Goal: Transaction & Acquisition: Purchase product/service

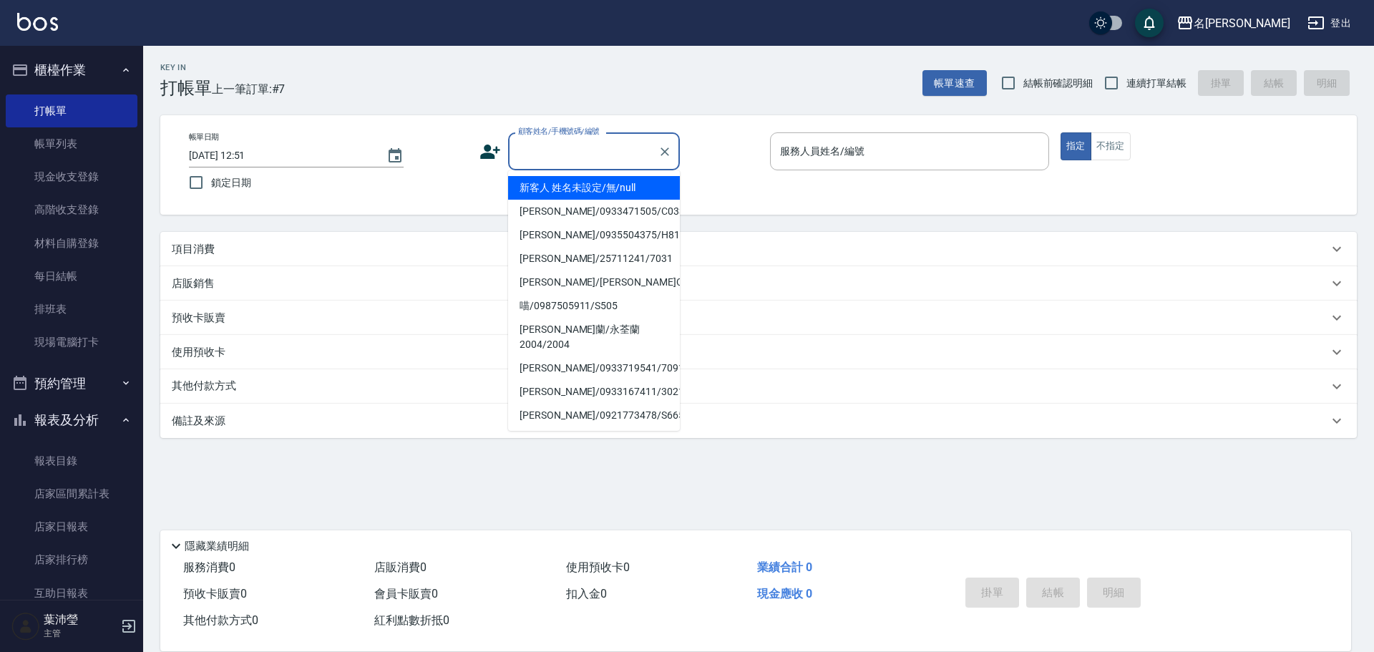
click at [515, 159] on input "顧客姓名/手機號碼/編號" at bounding box center [583, 151] width 137 height 25
click at [555, 188] on li "新客人 姓名未設定/無/null" at bounding box center [594, 188] width 172 height 24
type input "新客人 姓名未設定/無/null"
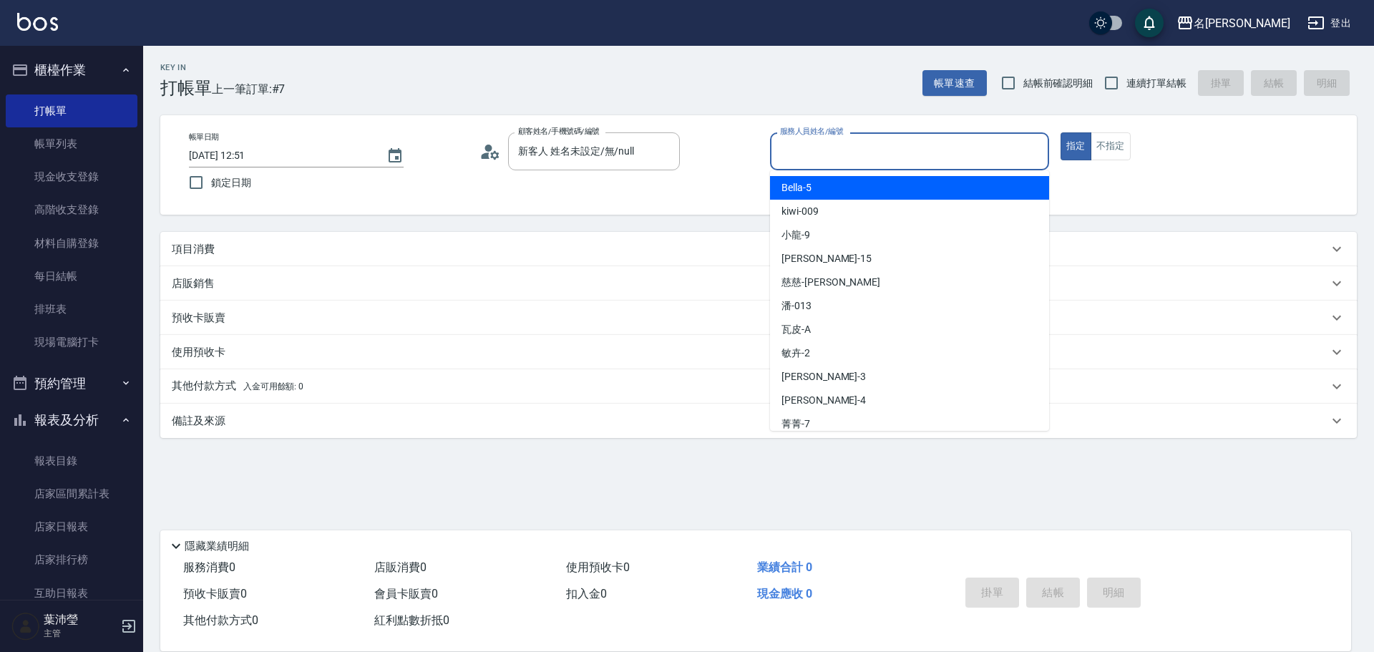
click at [828, 158] on input "服務人員姓名/編號" at bounding box center [910, 151] width 266 height 25
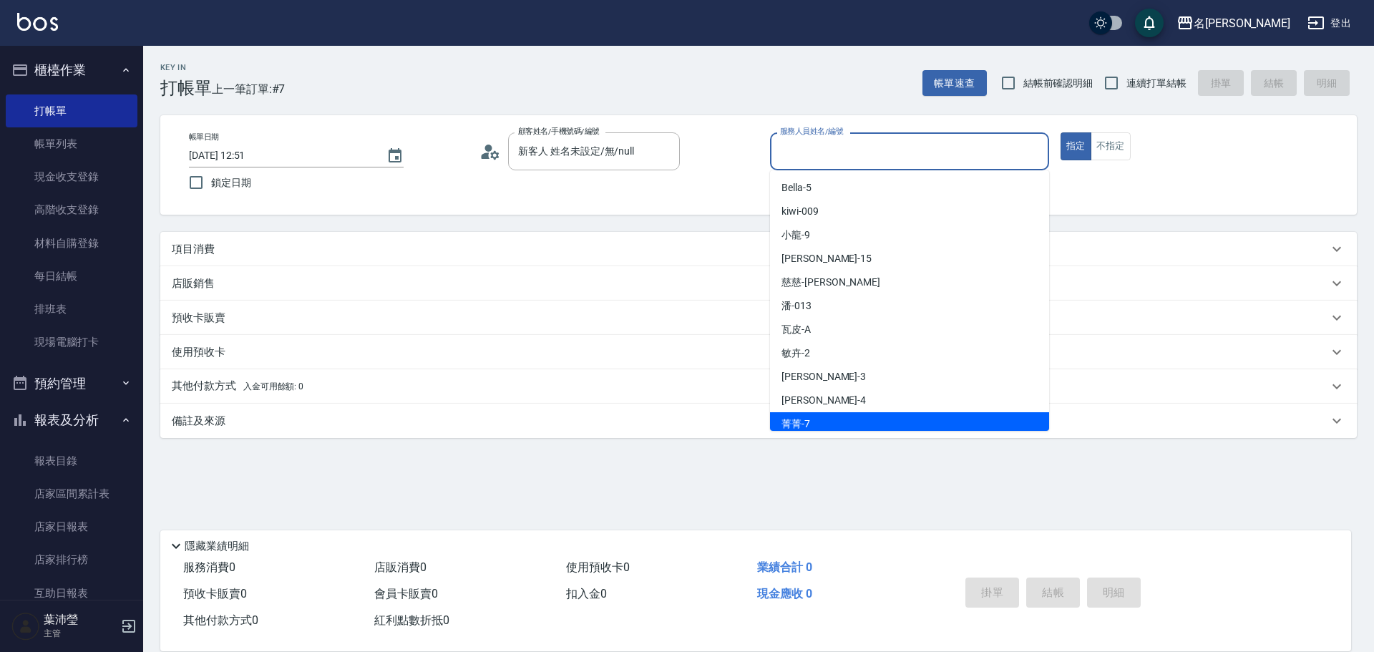
click at [802, 423] on span "菁菁 -7" at bounding box center [796, 424] width 29 height 15
type input "菁菁-7"
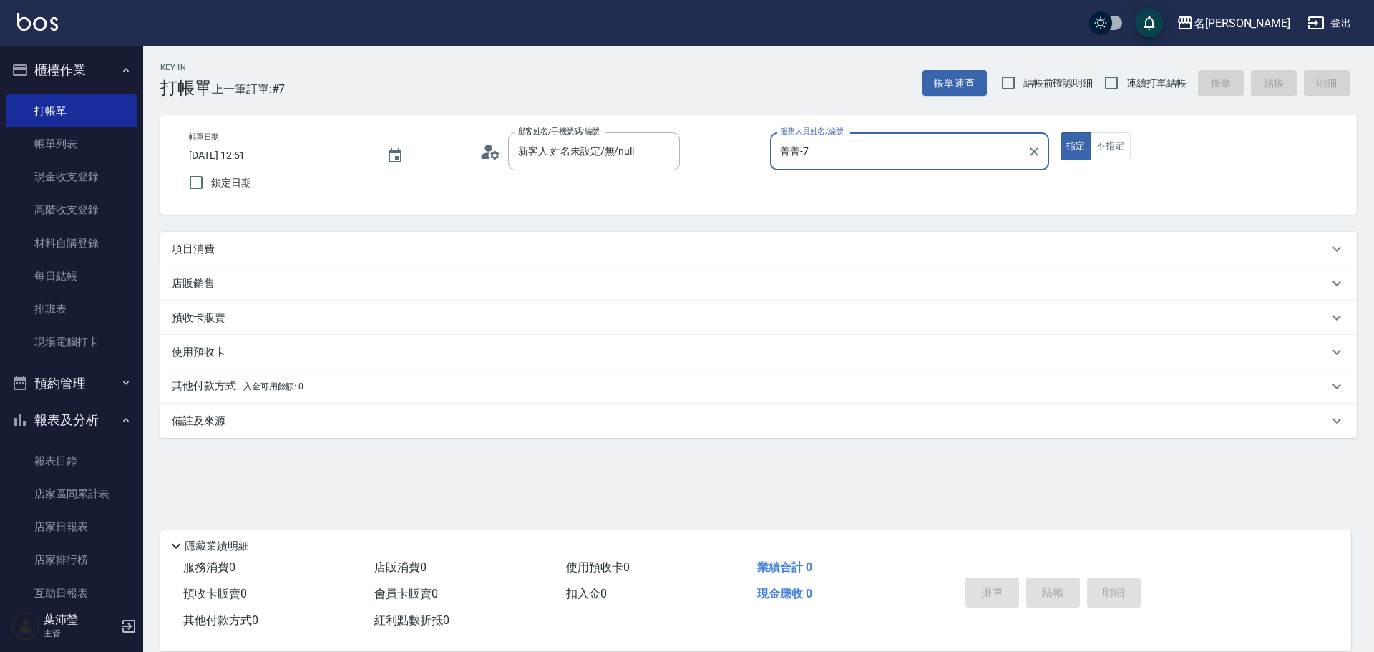
click at [266, 253] on div "項目消費" at bounding box center [750, 249] width 1157 height 15
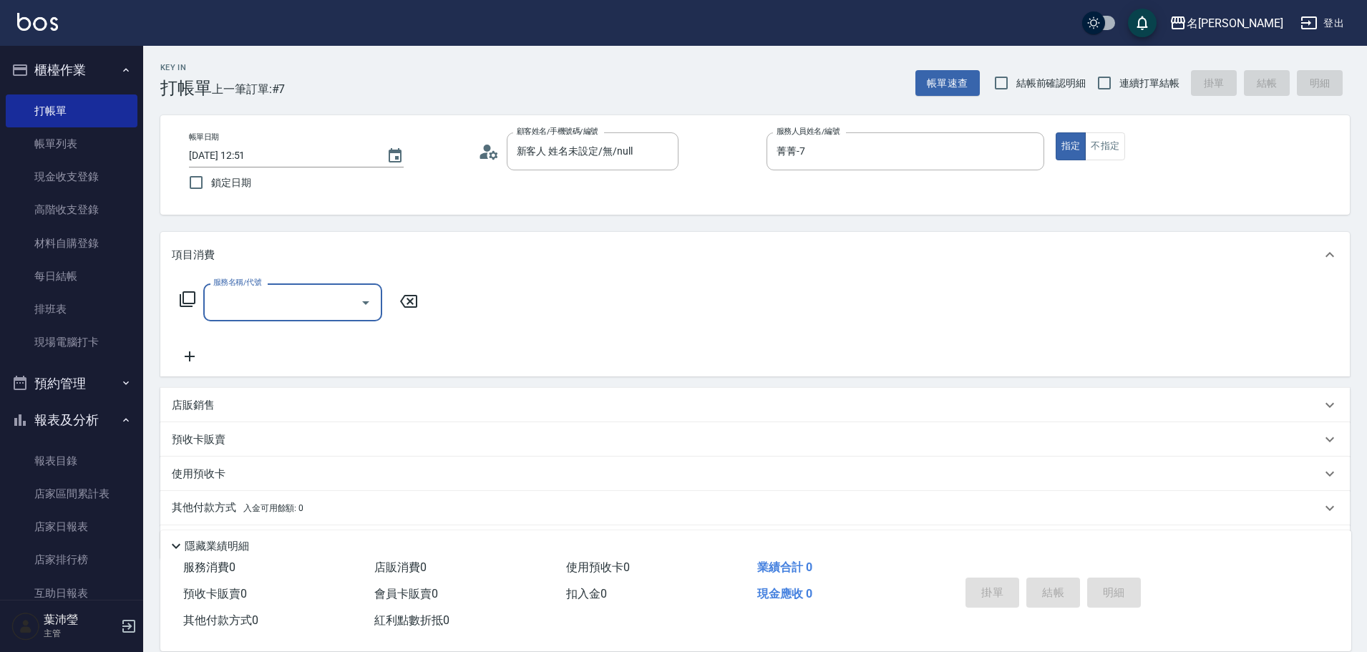
click at [187, 298] on icon at bounding box center [187, 299] width 17 height 17
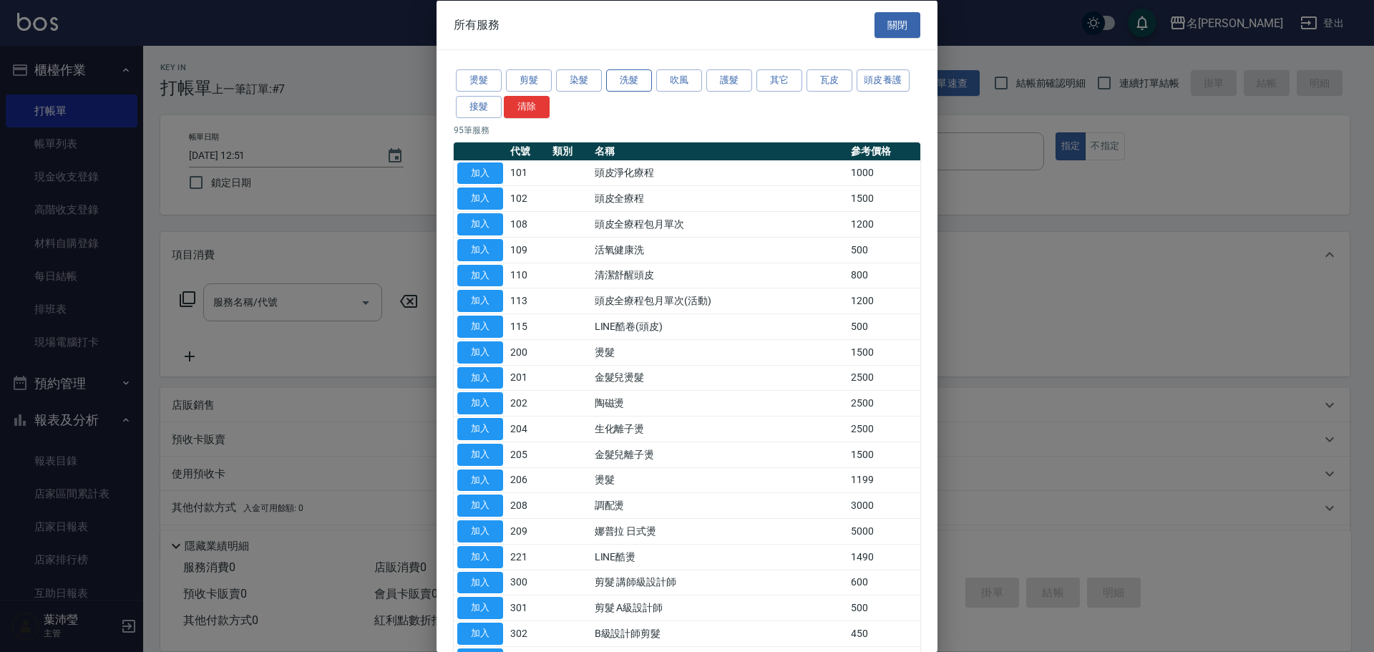
click at [634, 87] on button "洗髮" at bounding box center [629, 80] width 46 height 22
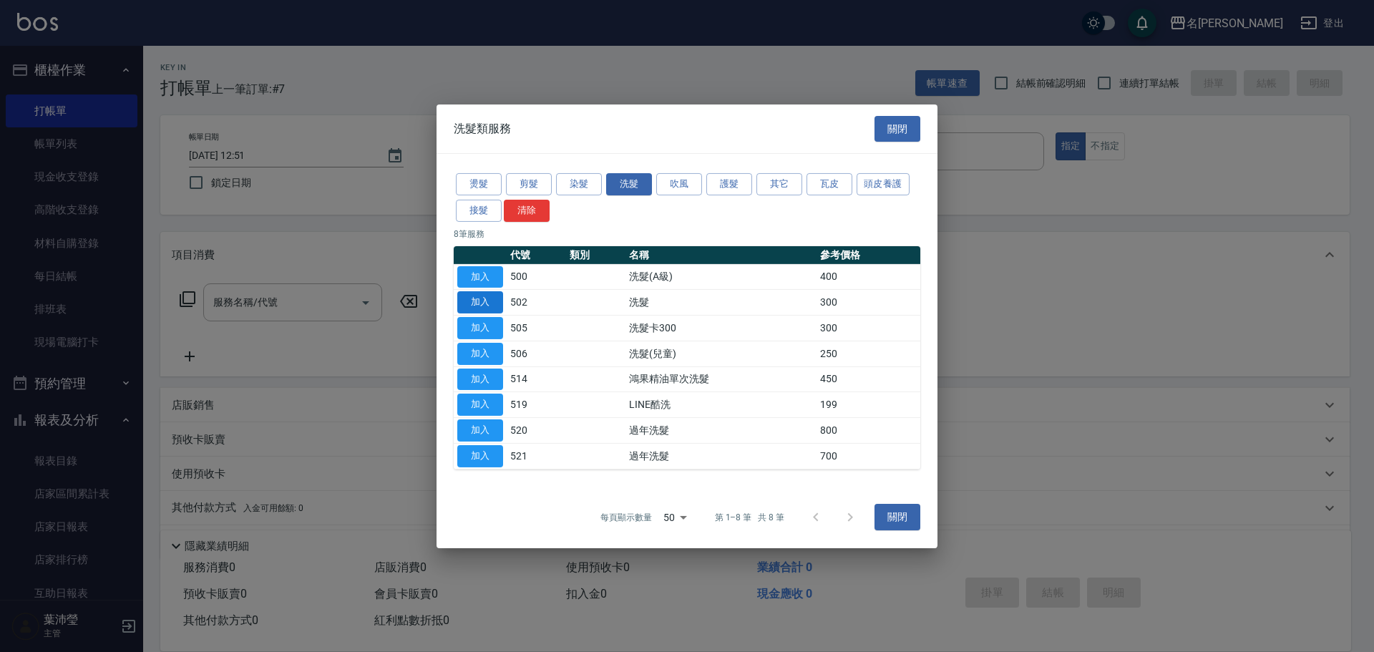
click at [472, 307] on button "加入" at bounding box center [480, 302] width 46 height 22
type input "洗髮(502)"
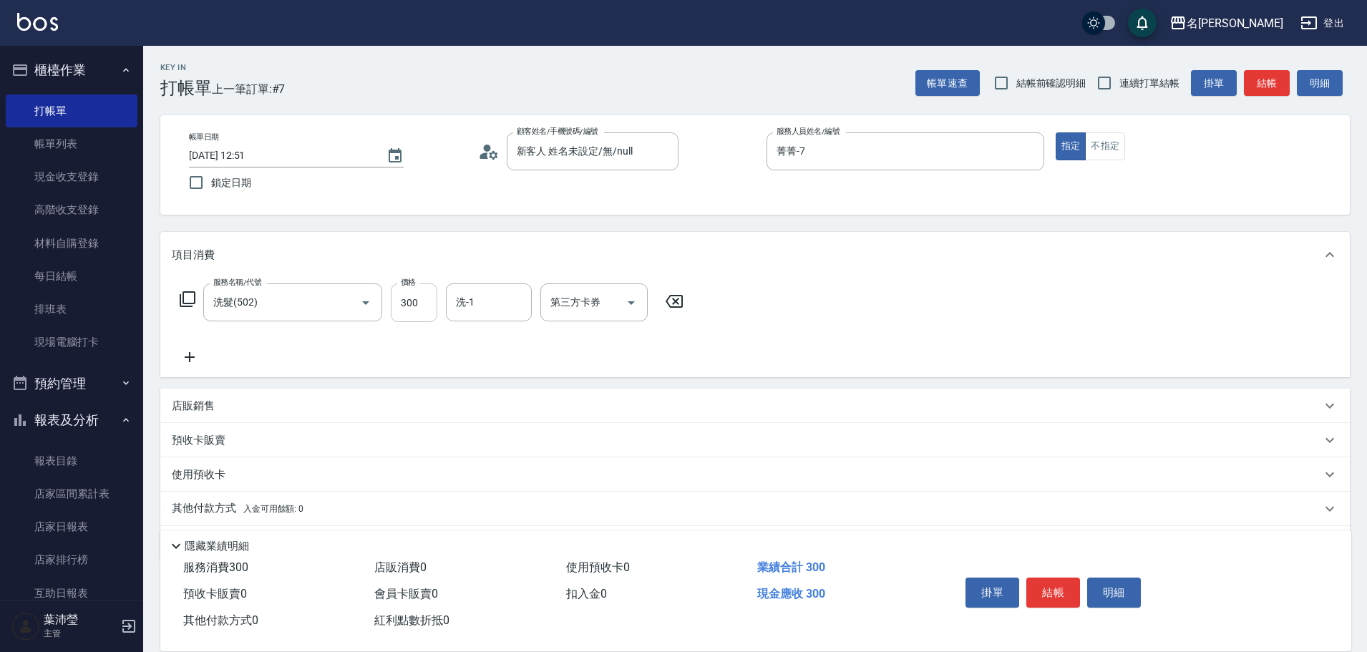
click at [411, 304] on input "300" at bounding box center [414, 302] width 47 height 39
type input "320"
click at [1051, 588] on button "結帳" at bounding box center [1054, 593] width 54 height 30
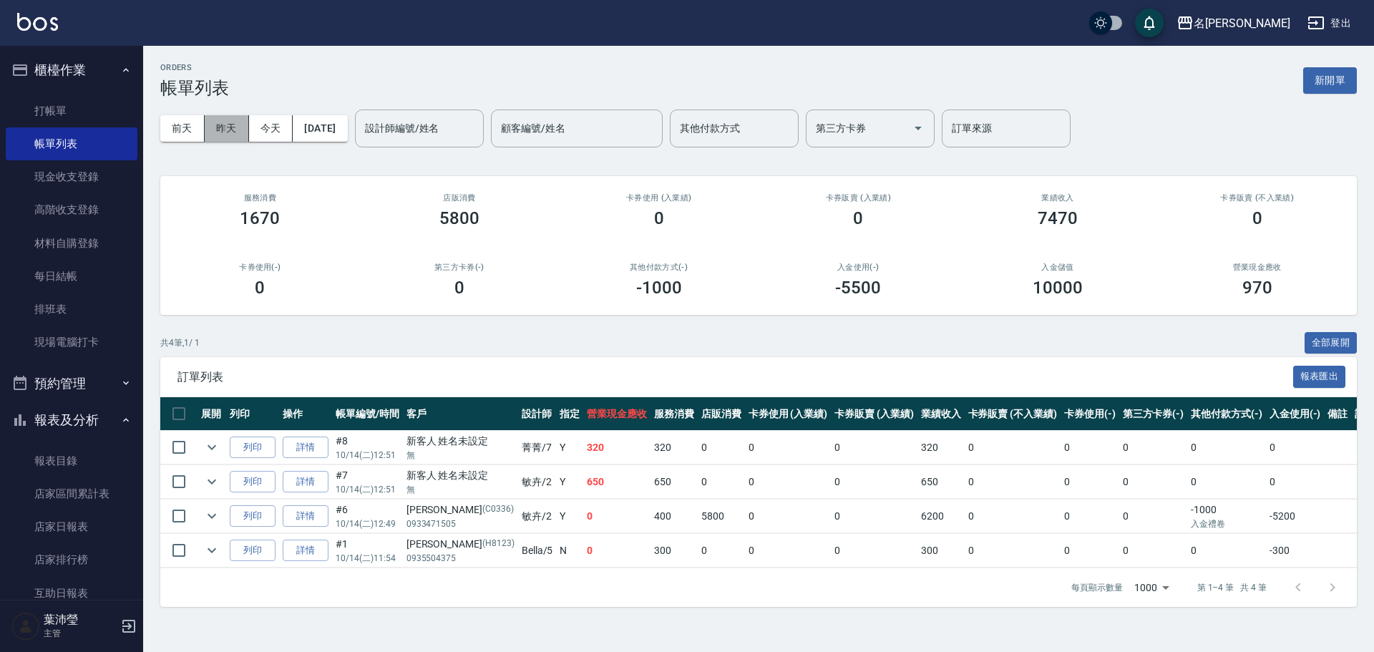
click at [231, 131] on button "昨天" at bounding box center [227, 128] width 44 height 26
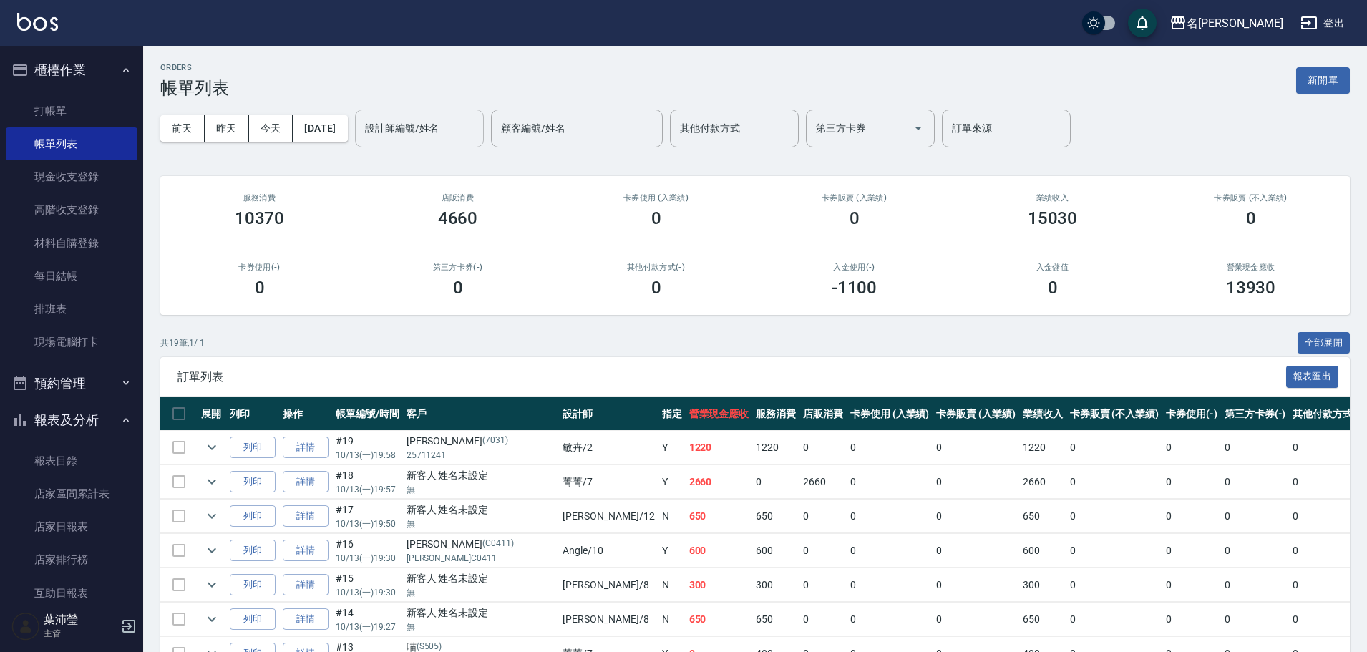
click at [453, 131] on input "設計師編號/姓名" at bounding box center [420, 128] width 116 height 25
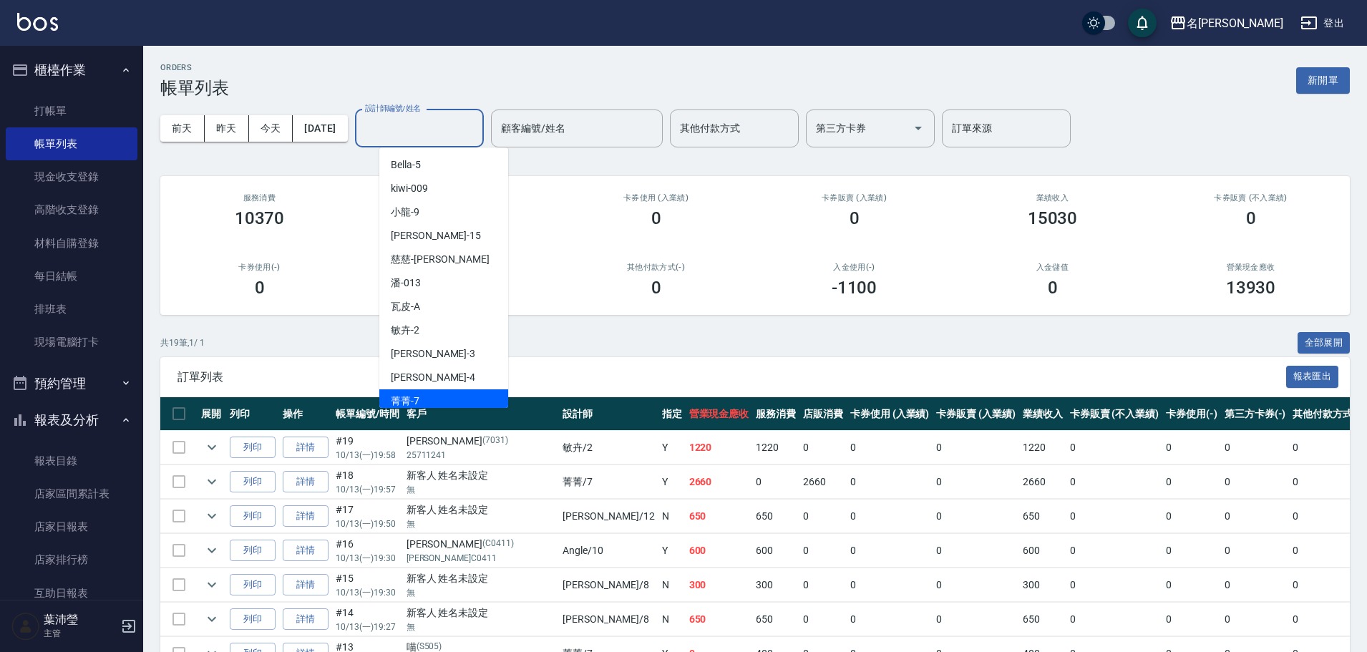
click at [478, 396] on div "菁菁 -7" at bounding box center [443, 401] width 129 height 24
type input "菁菁-7"
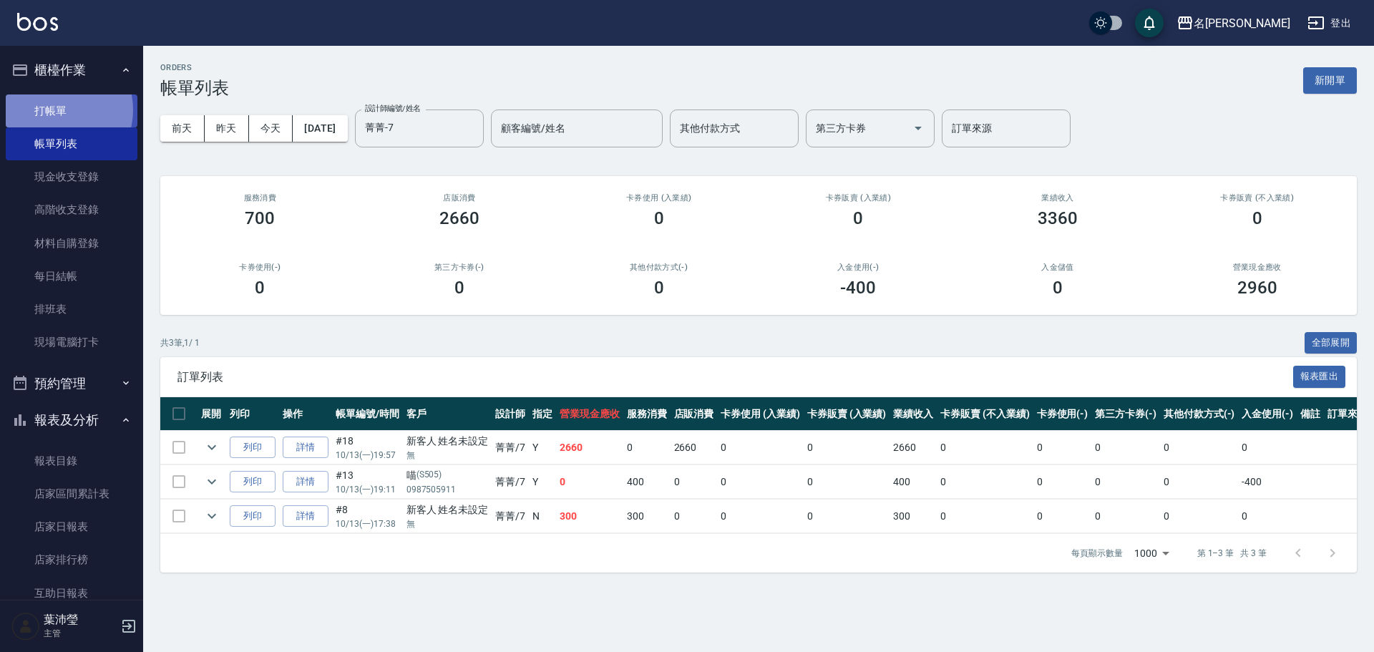
click at [58, 110] on link "打帳單" at bounding box center [72, 110] width 132 height 33
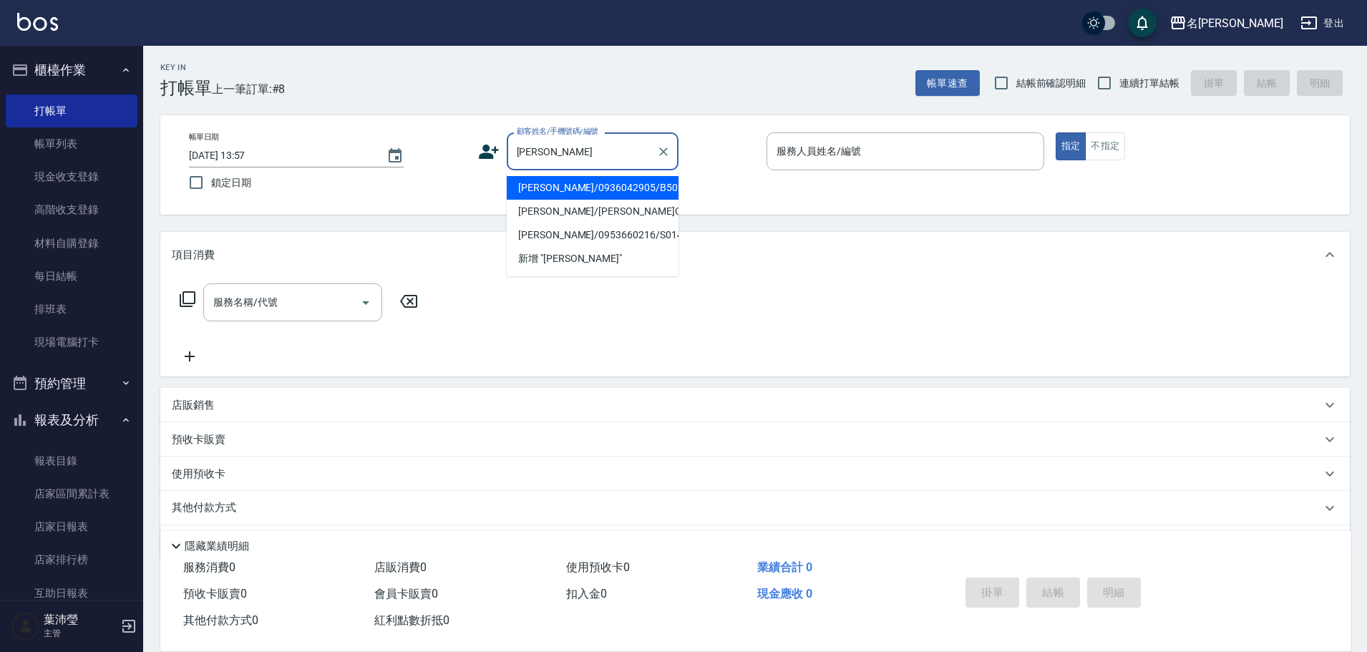
click at [616, 197] on li "[PERSON_NAME]/0936042905/B50201" at bounding box center [593, 188] width 172 height 24
type input "[PERSON_NAME]/0936042905/B50201"
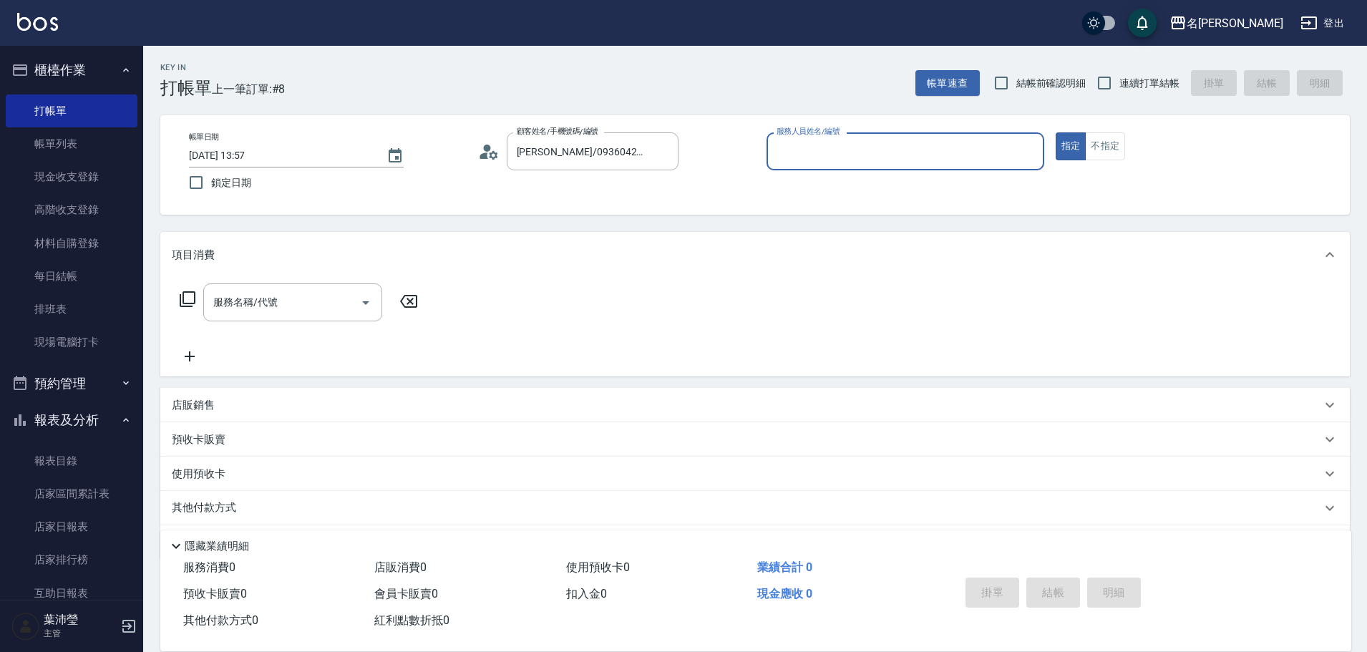
type input "Bella-5"
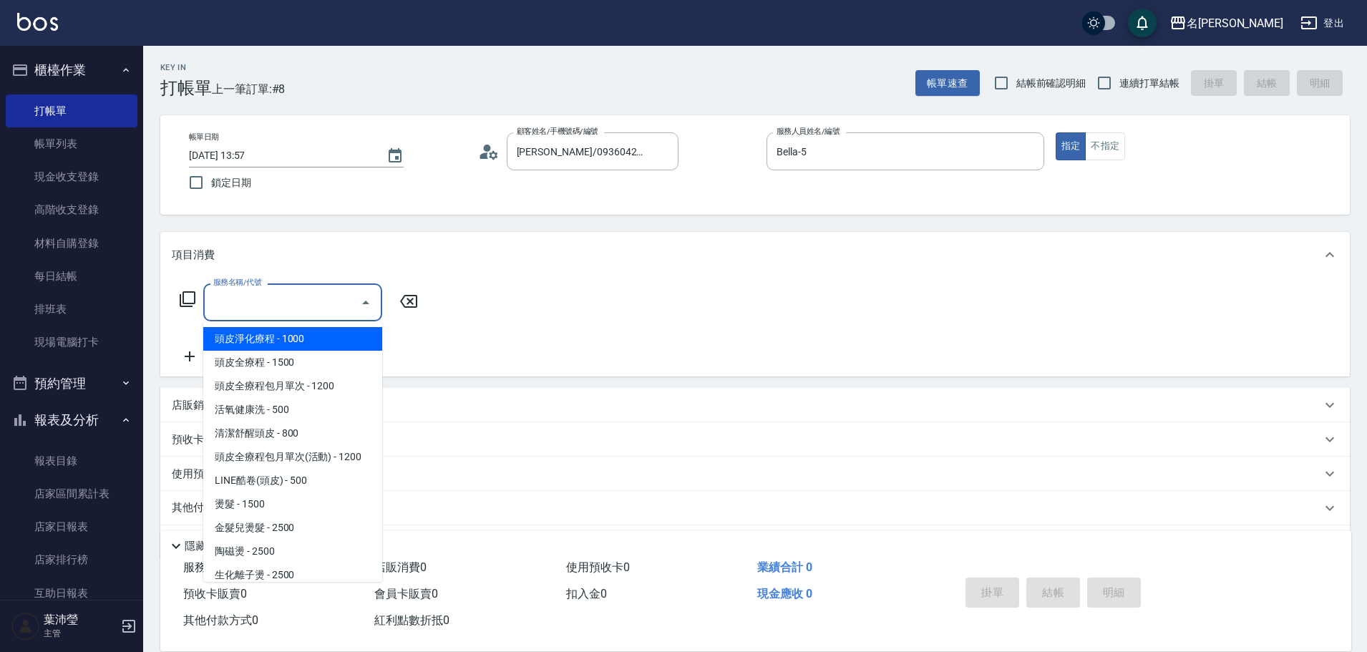
click at [304, 309] on input "服務名稱/代號" at bounding box center [282, 302] width 145 height 25
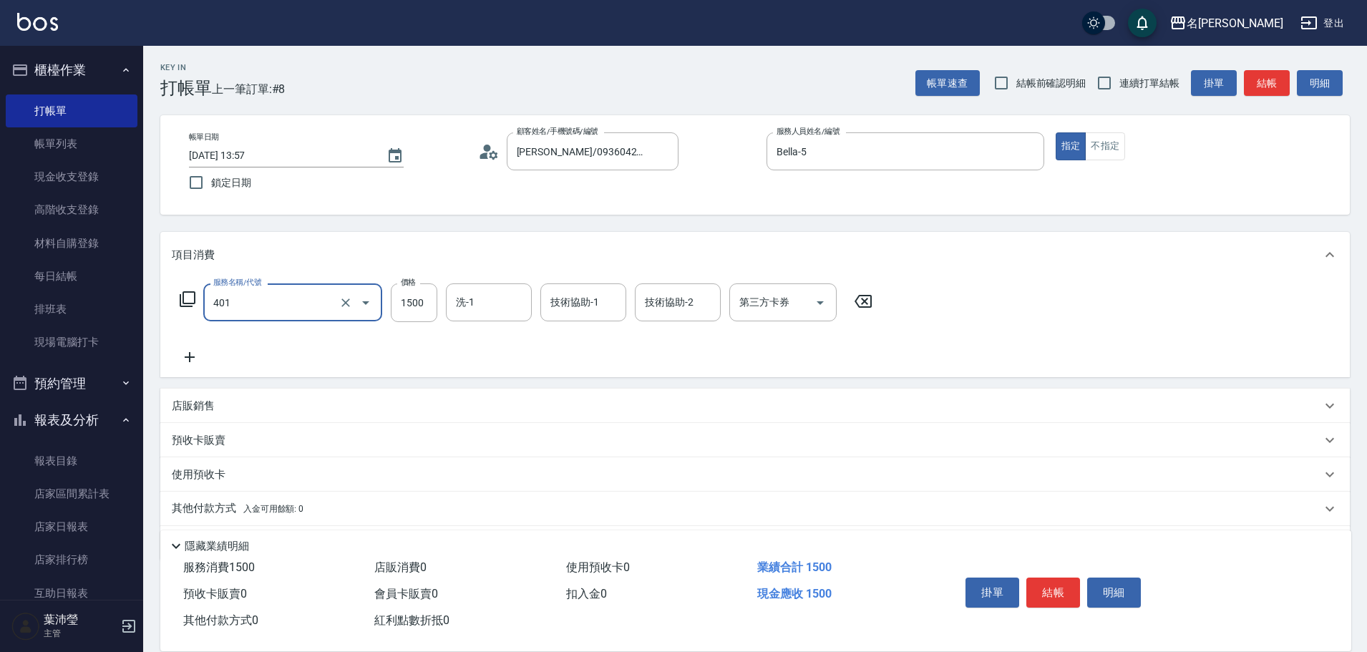
type input "染髮(401)"
type input "1200"
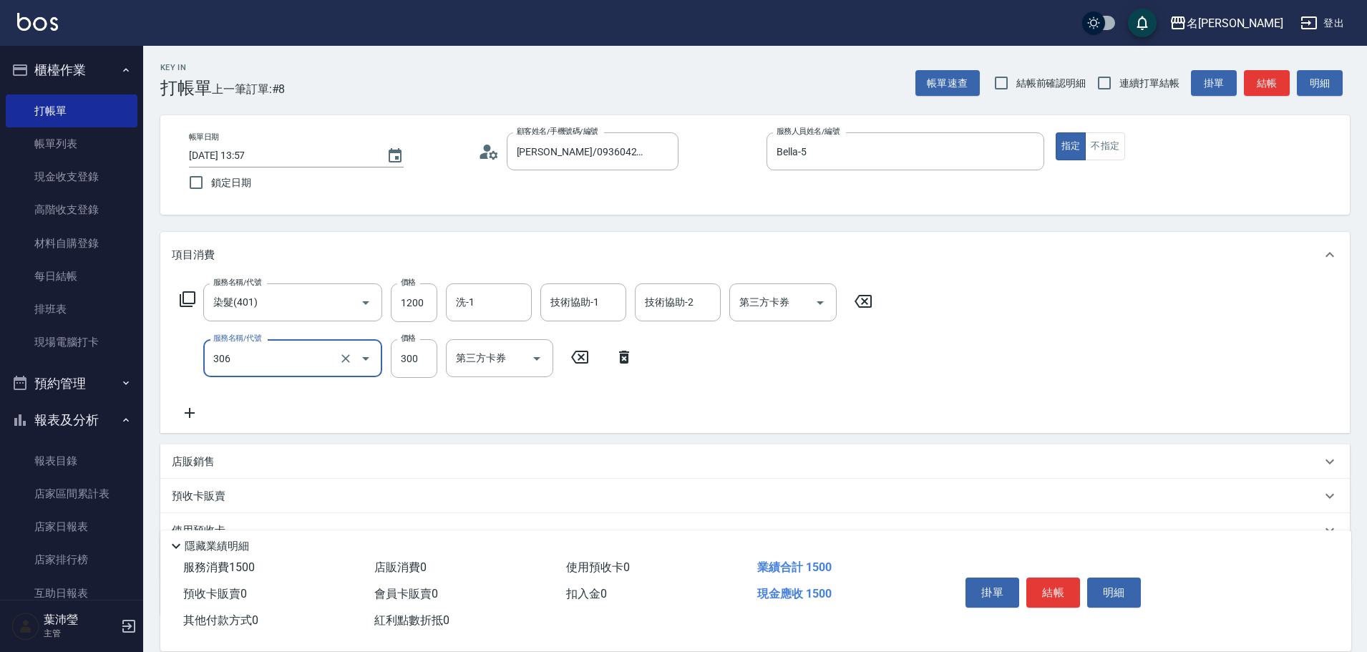
type input "高中學生(306)"
type input "400"
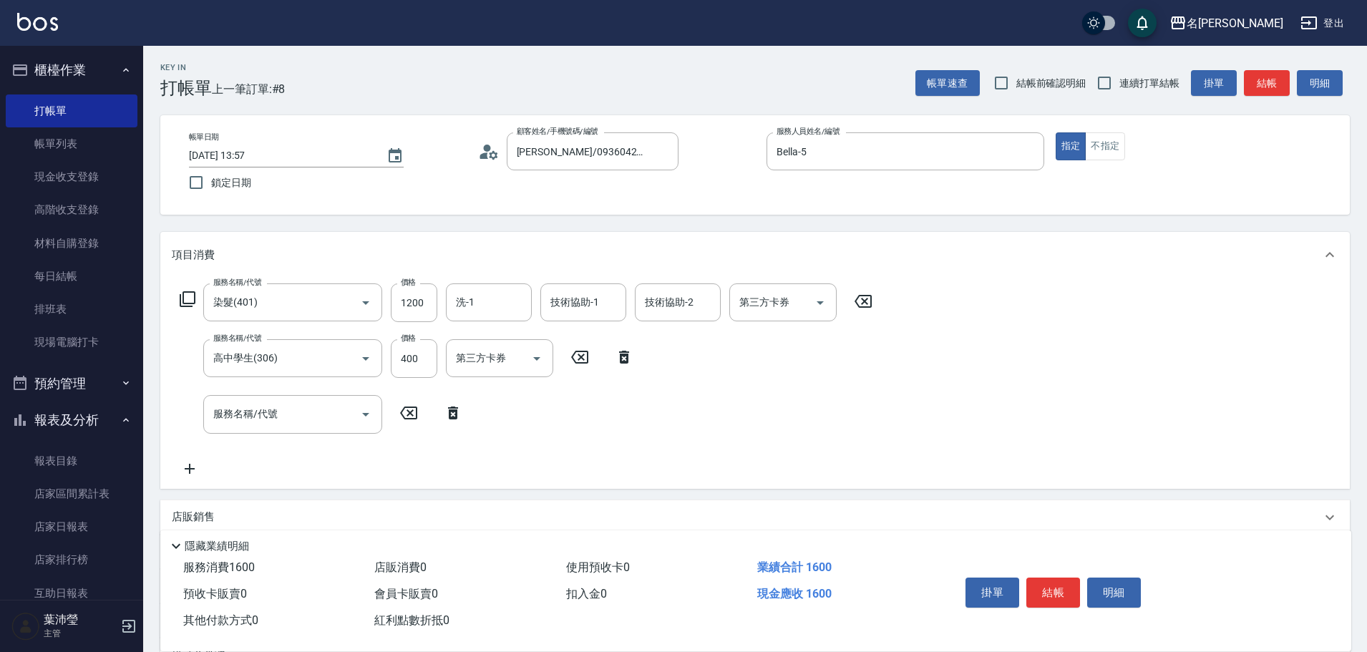
click at [235, 519] on div "店販銷售" at bounding box center [747, 517] width 1150 height 15
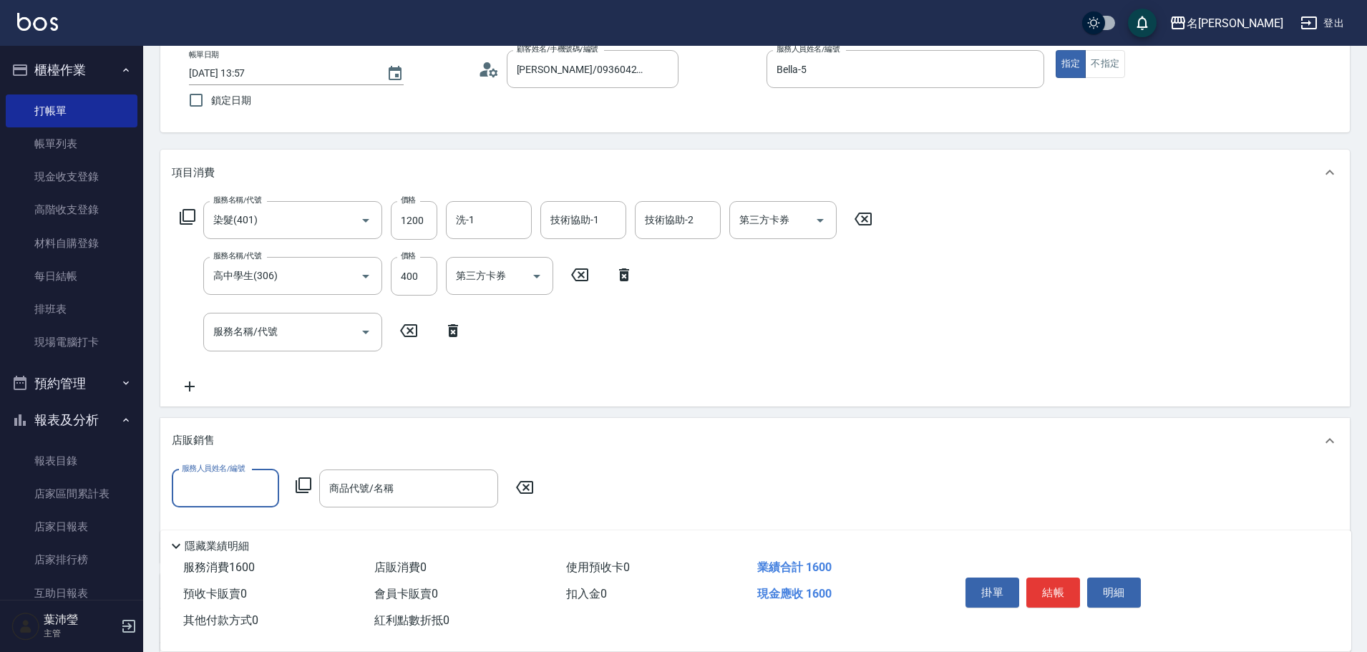
scroll to position [215, 0]
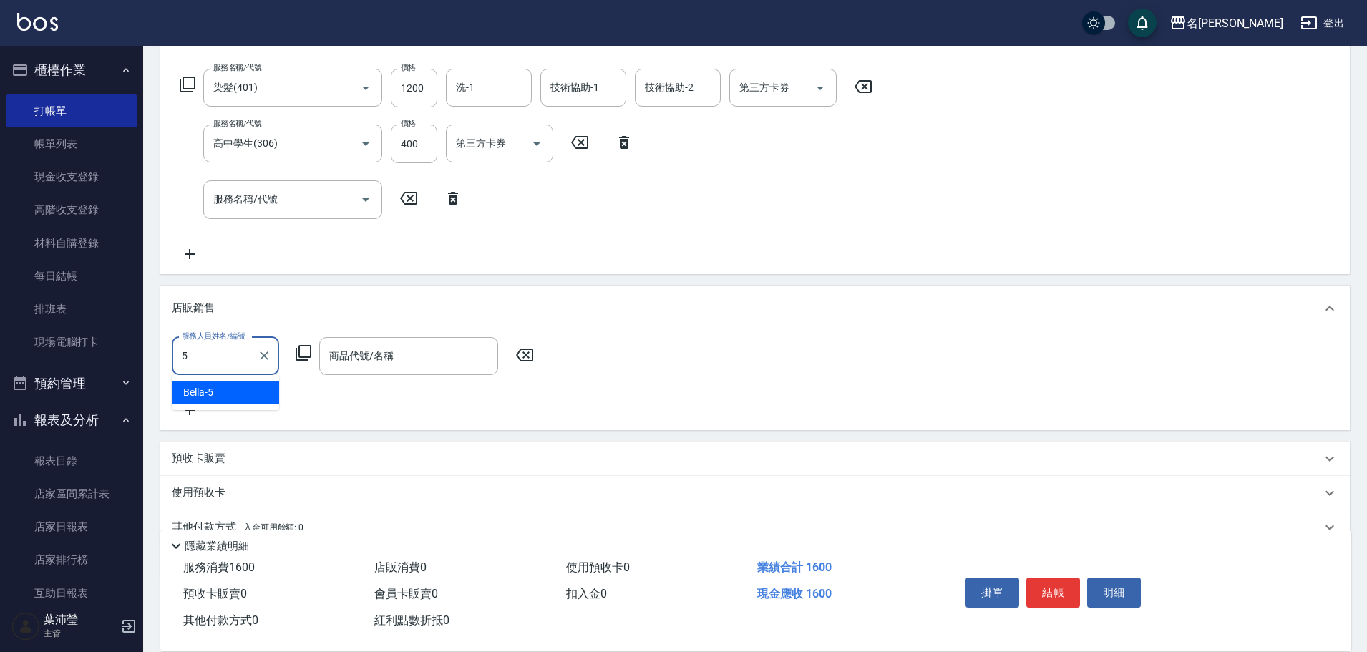
type input "Bella-5"
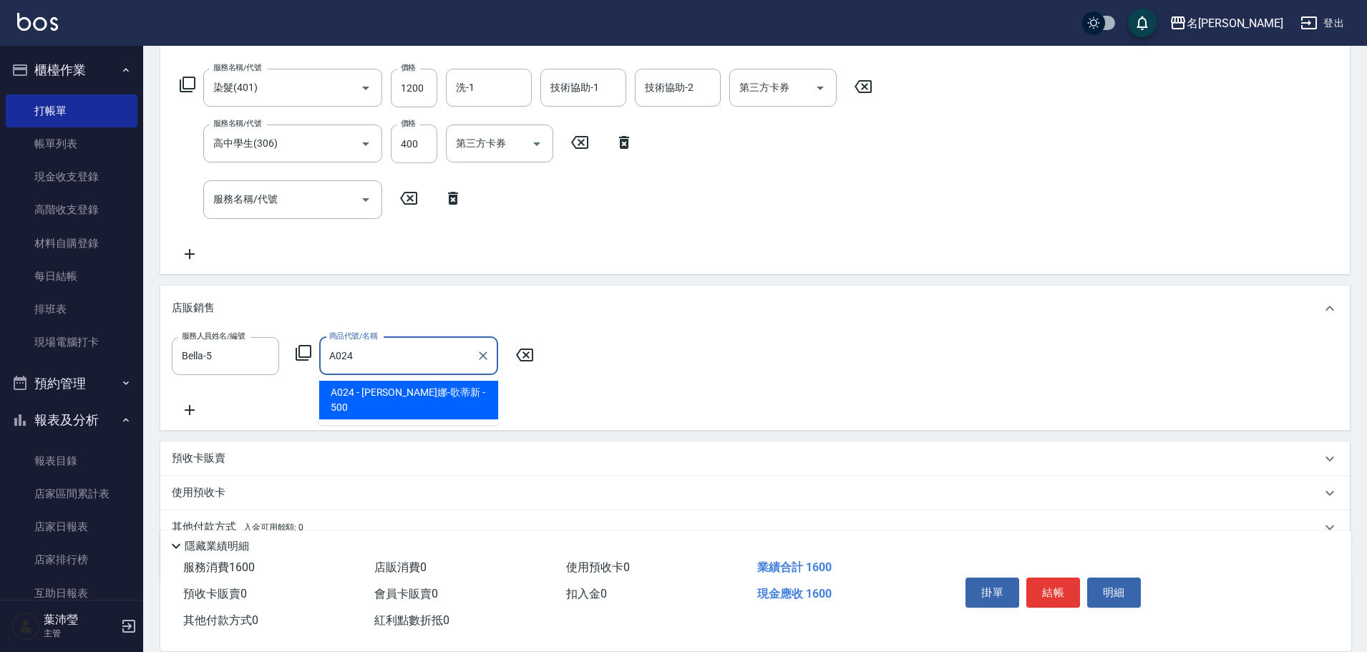
type input "威娜-歌蒂新"
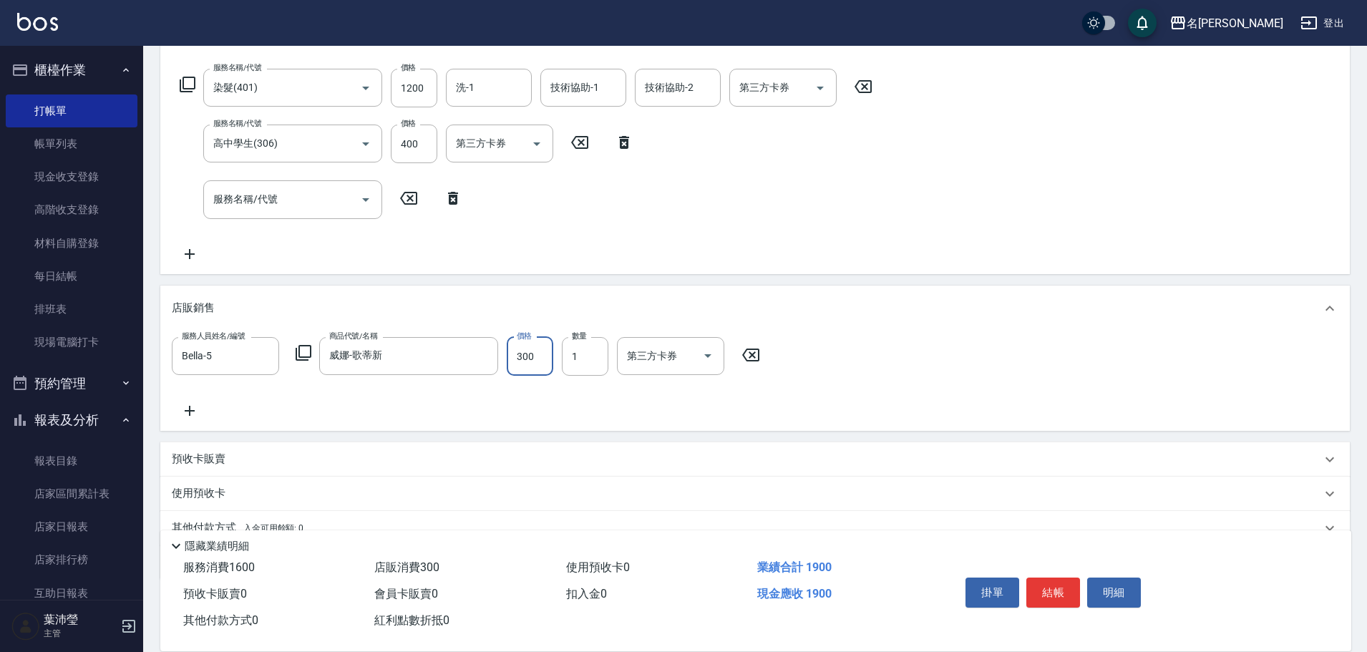
type input "300"
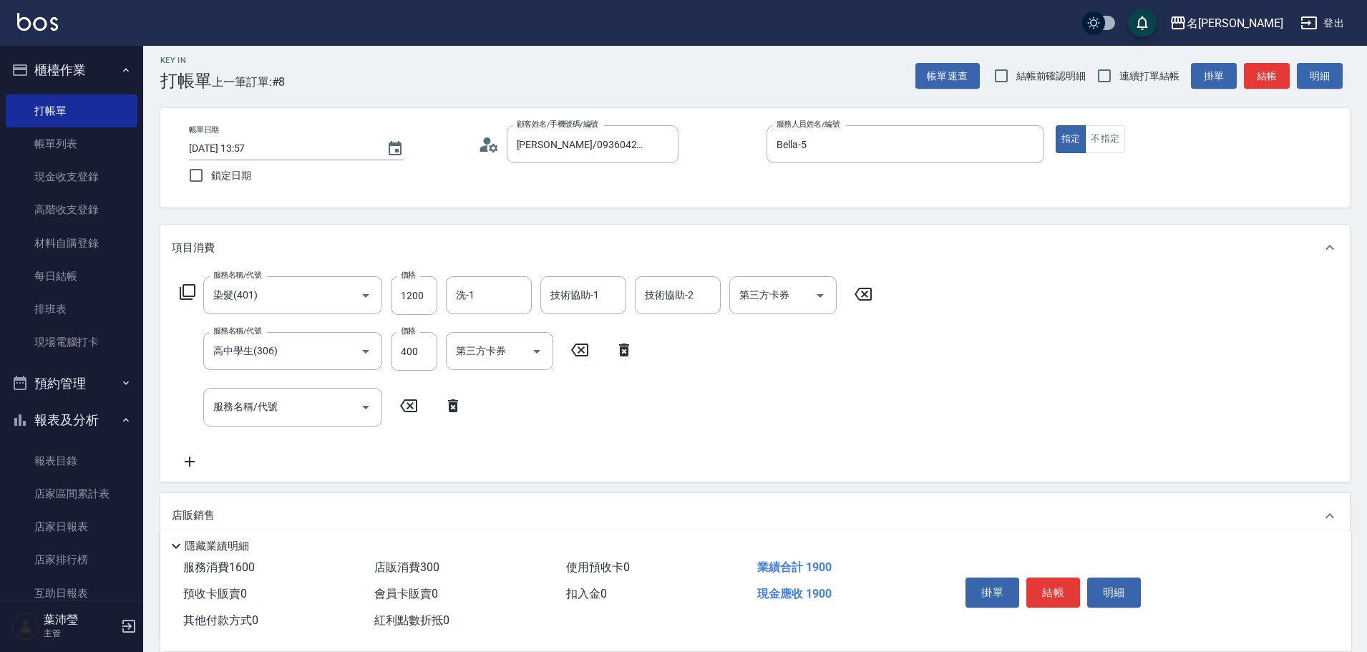
scroll to position [0, 0]
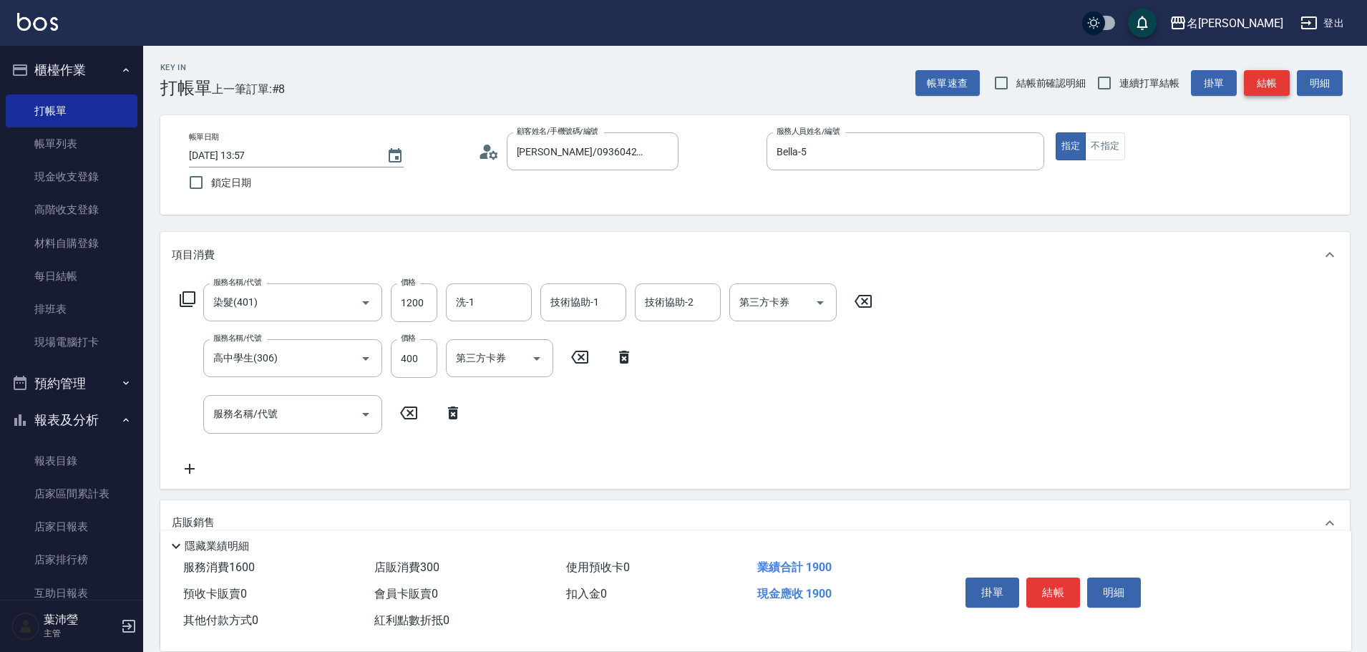
click at [1273, 88] on button "結帳" at bounding box center [1267, 83] width 46 height 26
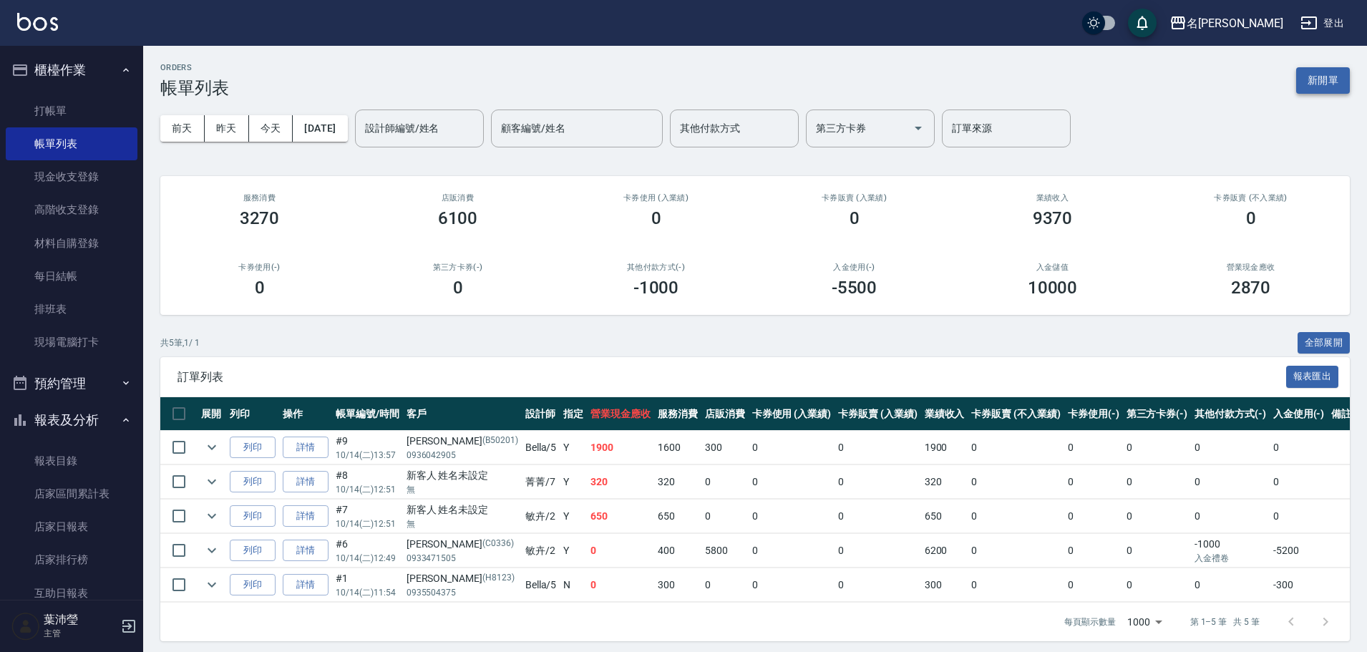
click at [1307, 82] on button "新開單" at bounding box center [1323, 80] width 54 height 26
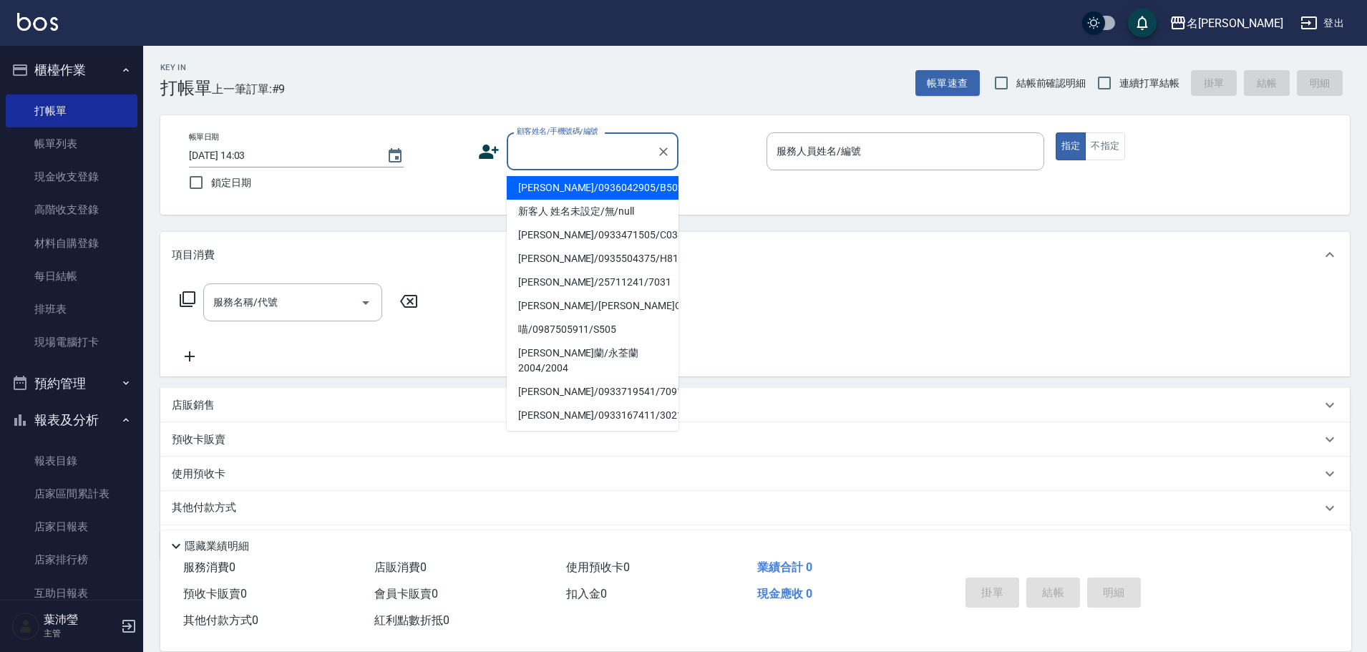
click at [626, 153] on input "顧客姓名/手機號碼/編號" at bounding box center [581, 151] width 137 height 25
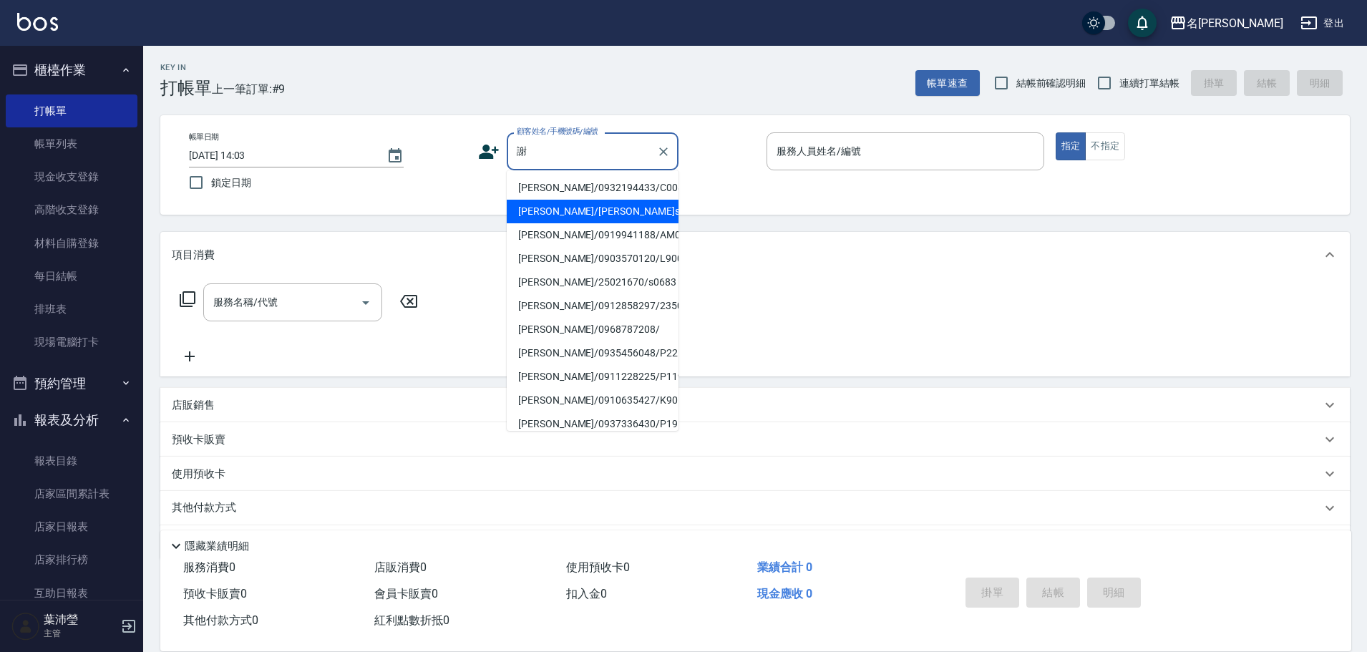
click at [620, 219] on li "[PERSON_NAME]/[PERSON_NAME]s0683/s0683" at bounding box center [593, 212] width 172 height 24
type input "[PERSON_NAME]/[PERSON_NAME]s0683/s0683"
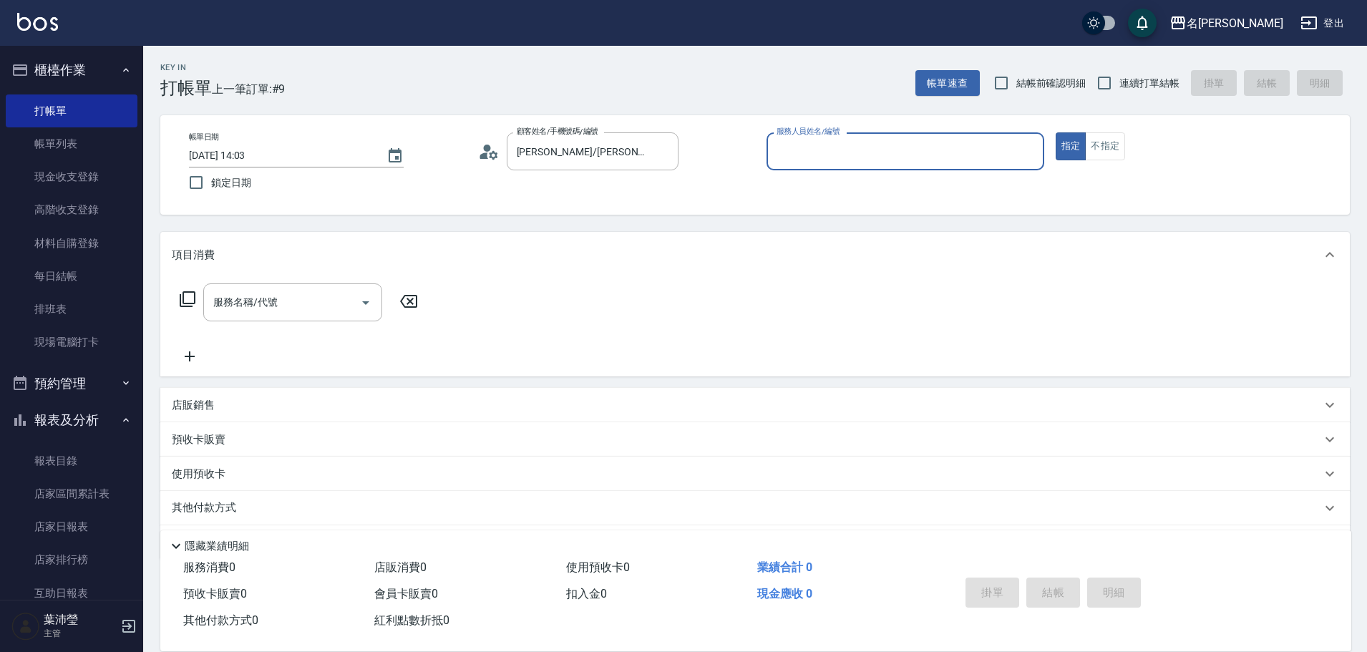
type input "Angle-10"
click at [191, 299] on icon at bounding box center [187, 299] width 17 height 17
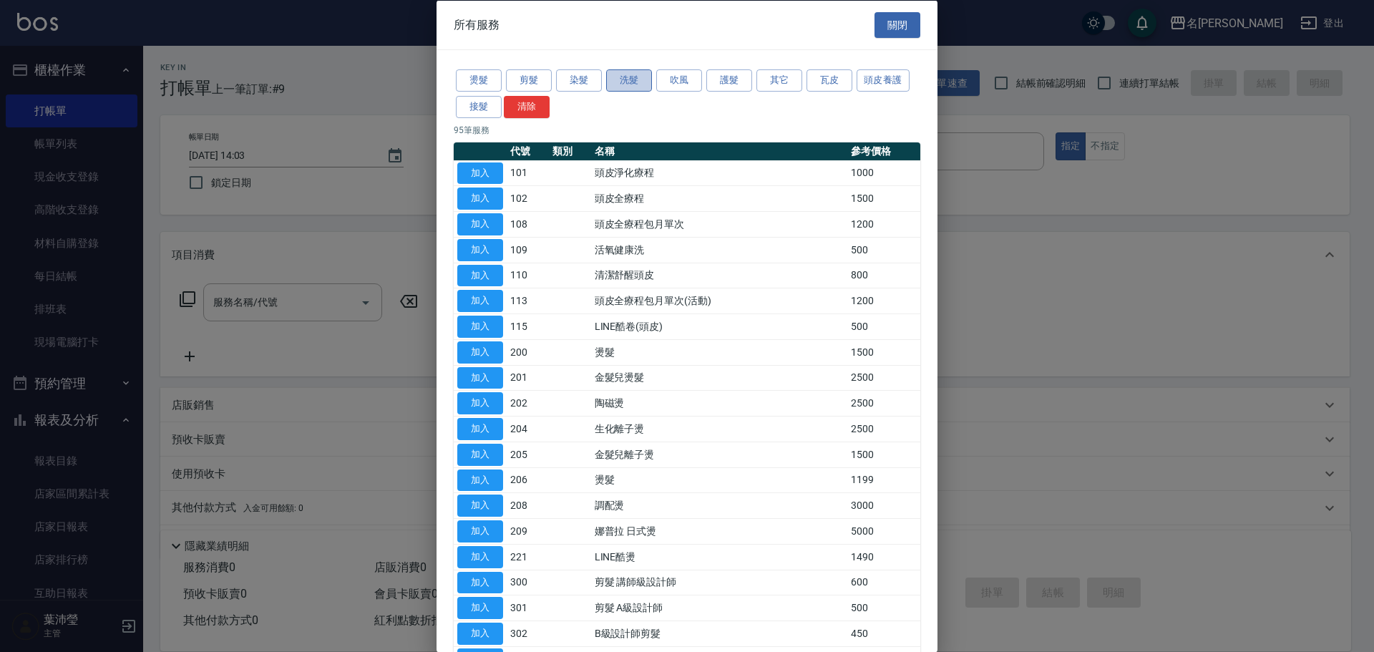
click at [630, 72] on button "洗髮" at bounding box center [629, 80] width 46 height 22
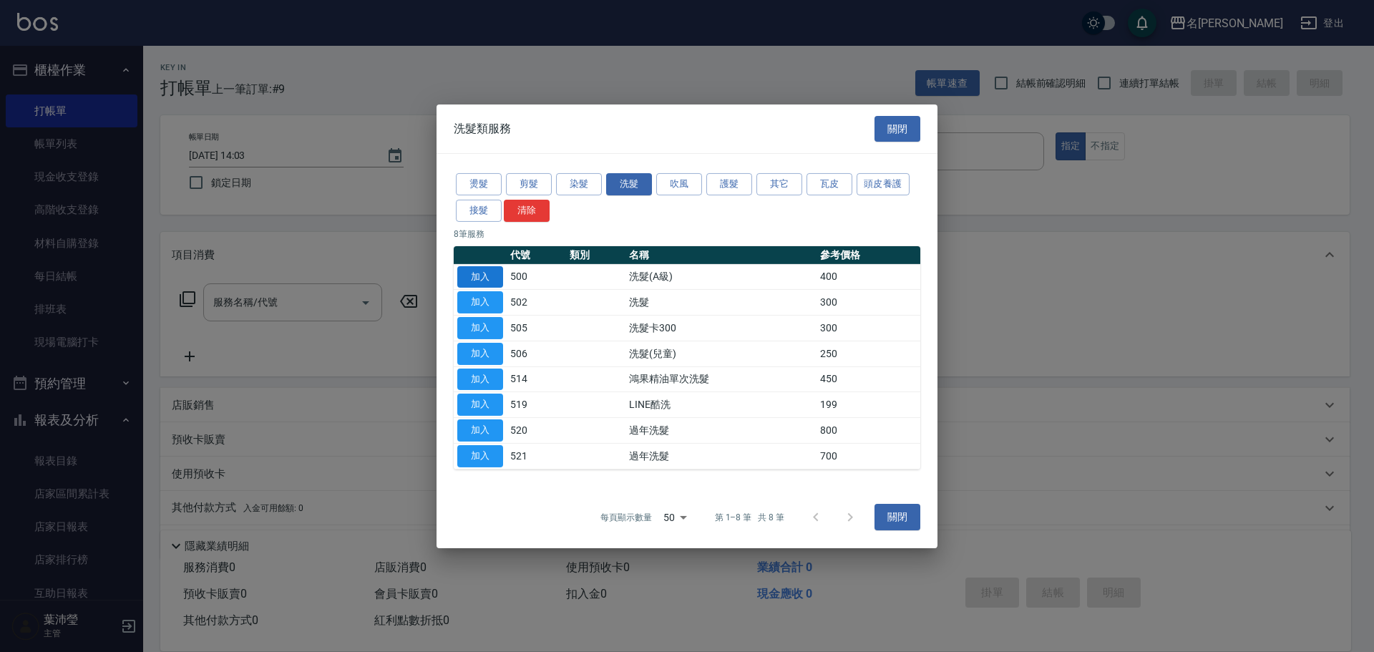
click at [492, 279] on button "加入" at bounding box center [480, 277] width 46 height 22
type input "洗髮(A級)(500)"
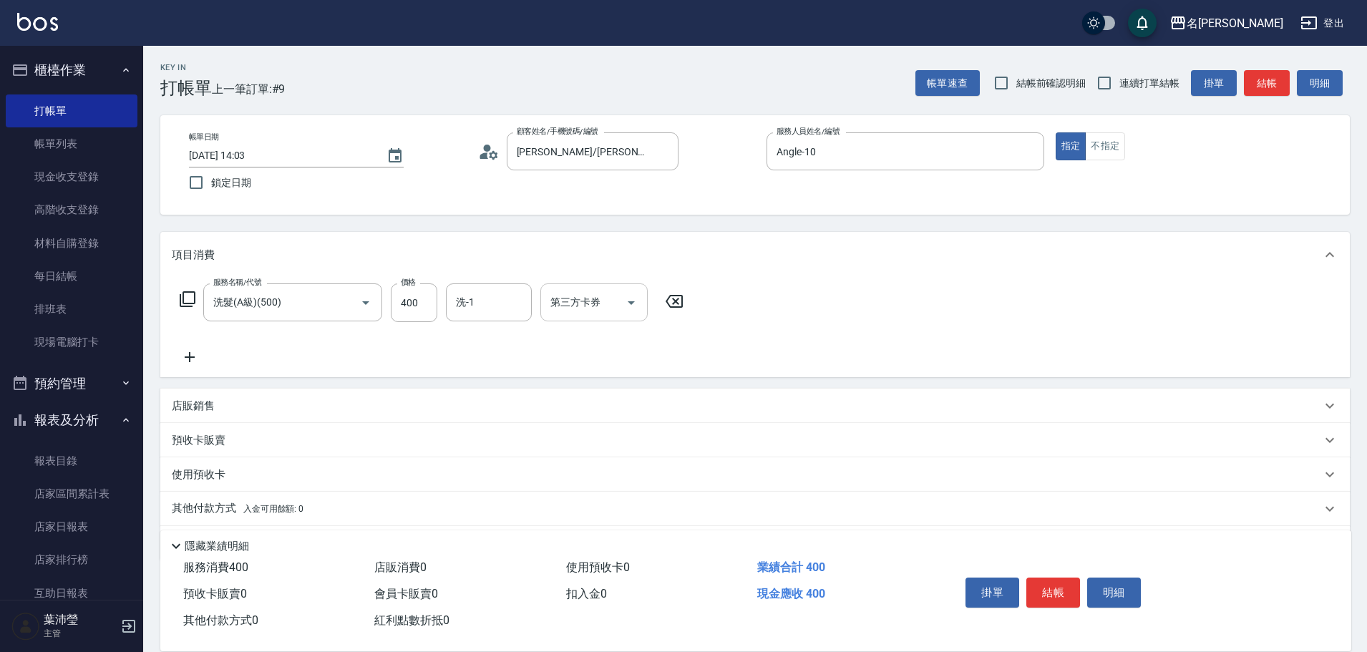
drag, startPoint x: 503, startPoint y: 320, endPoint x: 540, endPoint y: 286, distance: 50.7
click at [499, 313] on div "洗-1" at bounding box center [489, 302] width 86 height 38
type input "語爭-20"
click at [907, 307] on div "服務名稱/代號 洗髮(A級)(500) 服務名稱/代號 價格 400 價格 洗-1 語爭-20 洗-1 第三方卡券 第三方卡券" at bounding box center [755, 328] width 1190 height 100
click at [1054, 598] on button "結帳" at bounding box center [1054, 593] width 54 height 30
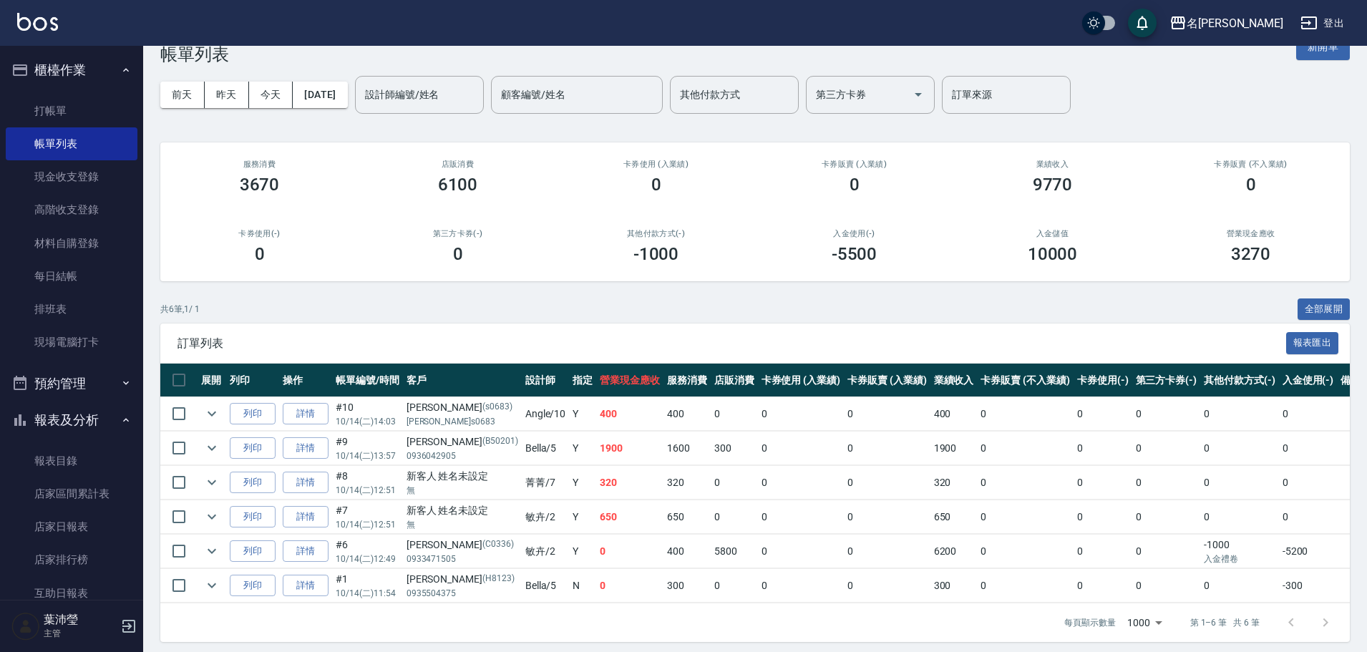
scroll to position [52, 0]
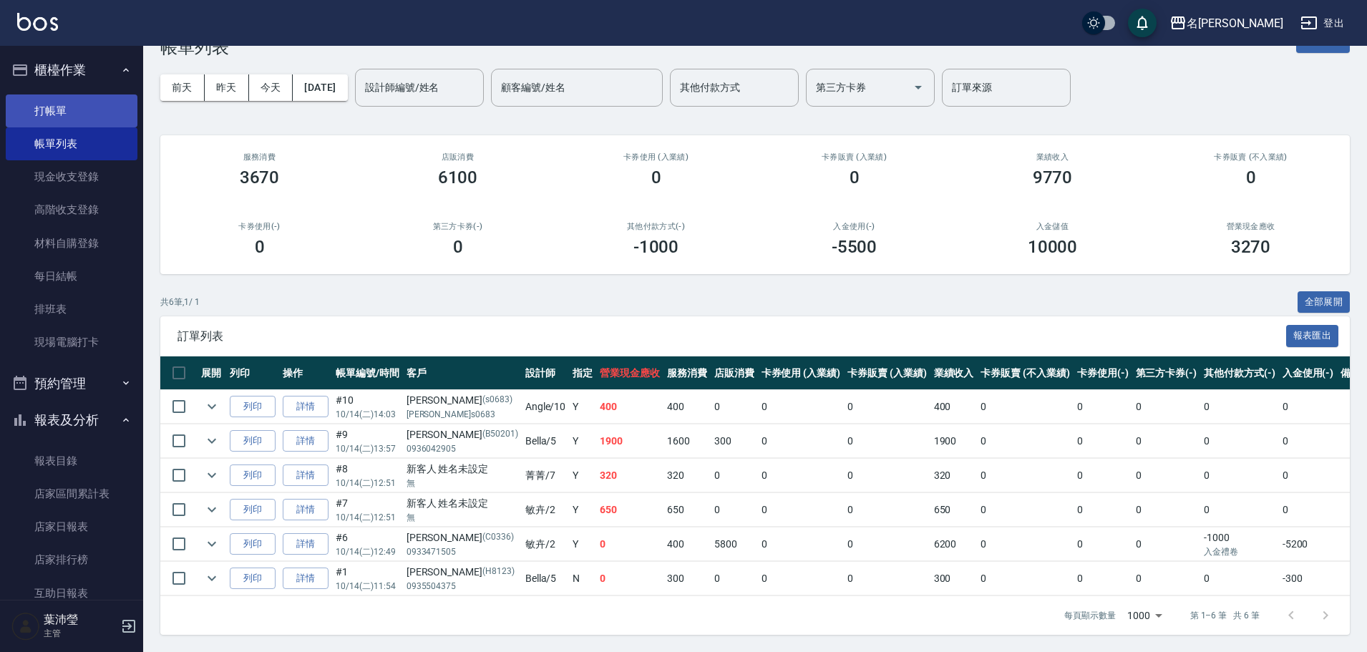
click at [107, 121] on link "打帳單" at bounding box center [72, 110] width 132 height 33
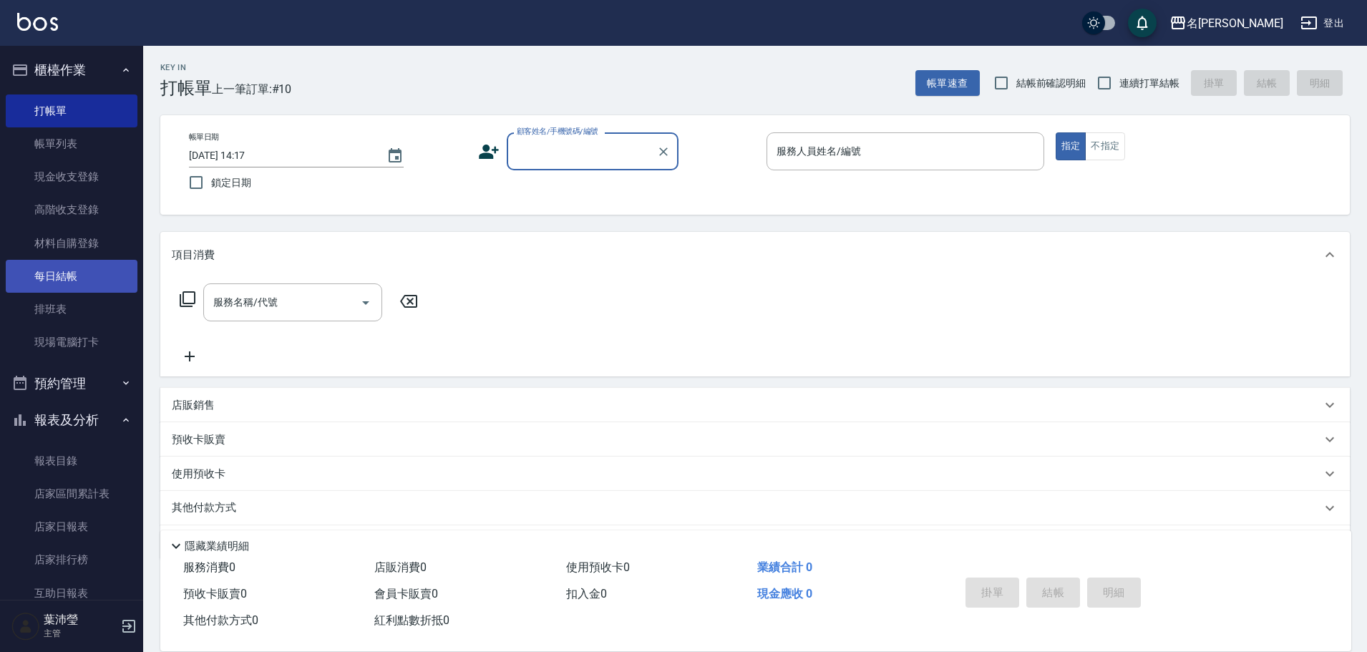
click at [119, 266] on link "每日結帳" at bounding box center [72, 276] width 132 height 33
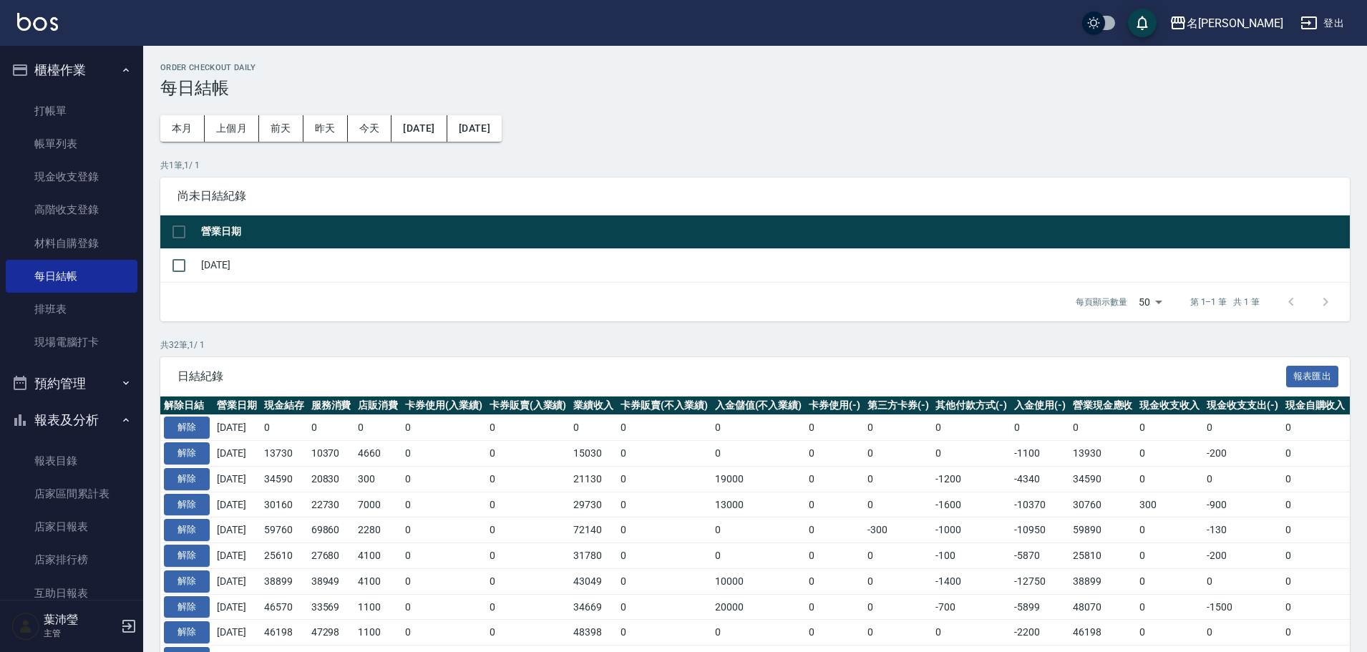
click at [893, 364] on div "日結紀錄 報表匯出" at bounding box center [755, 376] width 1190 height 39
click at [986, 344] on p "共 32 筆, 1 / 1" at bounding box center [755, 345] width 1190 height 13
